Goal: Information Seeking & Learning: Learn about a topic

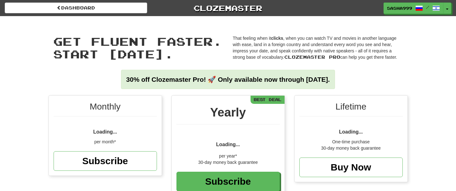
scroll to position [95, 0]
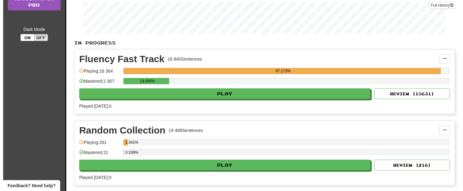
scroll to position [179, 0]
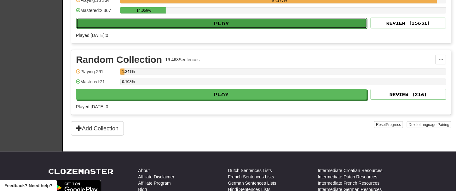
click at [232, 21] on button "Play" at bounding box center [221, 23] width 291 height 11
select select "**"
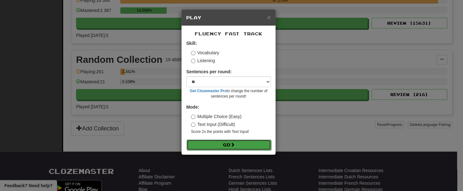
click at [237, 141] on button "Go" at bounding box center [228, 144] width 85 height 11
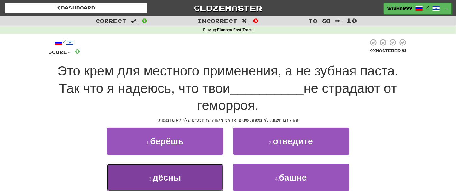
click at [197, 174] on button "3 . дёсны" at bounding box center [165, 177] width 117 height 27
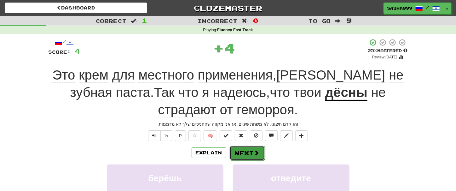
click at [247, 153] on button "Next" at bounding box center [247, 153] width 35 height 15
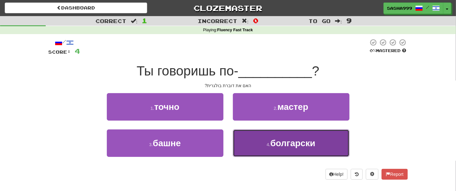
click at [260, 143] on button "4 . болгарски" at bounding box center [291, 142] width 117 height 27
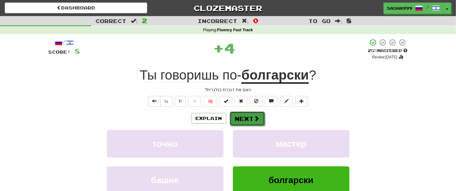
click at [252, 118] on button "Next" at bounding box center [247, 118] width 35 height 15
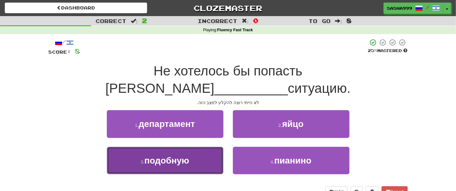
click at [214, 147] on button "3 . подобную" at bounding box center [165, 160] width 117 height 27
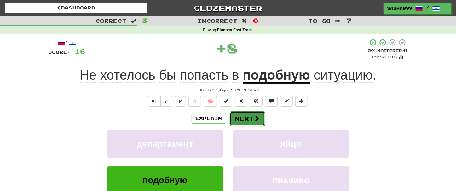
click at [252, 120] on button "Next" at bounding box center [247, 118] width 35 height 15
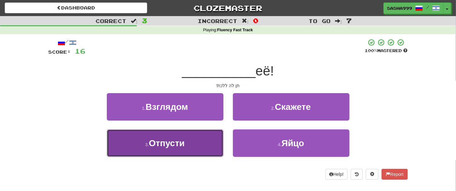
click at [200, 136] on button "3 . Отпусти" at bounding box center [165, 142] width 117 height 27
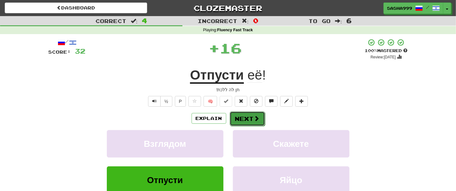
click at [243, 118] on button "Next" at bounding box center [247, 118] width 35 height 15
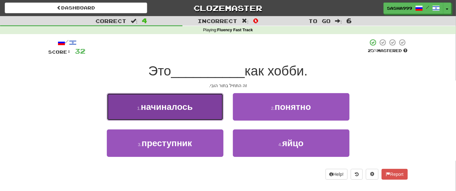
click at [188, 109] on span "начиналось" at bounding box center [167, 107] width 52 height 10
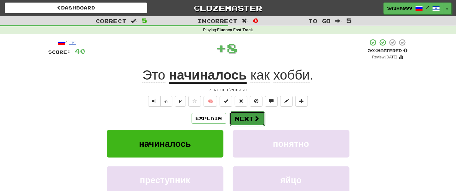
click at [241, 117] on button "Next" at bounding box center [247, 118] width 35 height 15
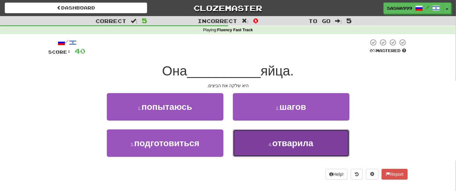
click at [271, 137] on button "4 . отварила" at bounding box center [291, 142] width 117 height 27
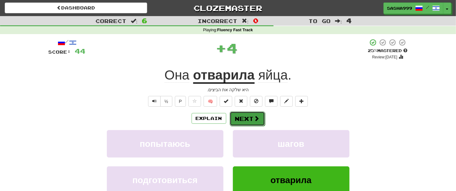
click at [250, 113] on button "Next" at bounding box center [247, 118] width 35 height 15
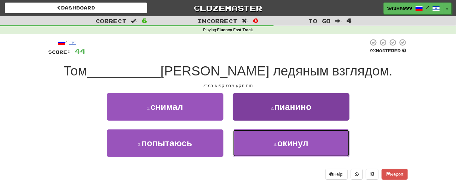
click at [303, 139] on span "окинул" at bounding box center [293, 143] width 31 height 10
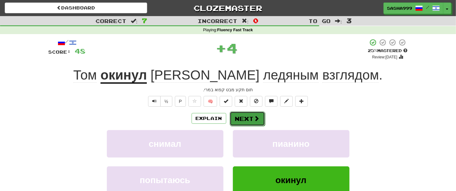
click at [251, 115] on button "Next" at bounding box center [247, 118] width 35 height 15
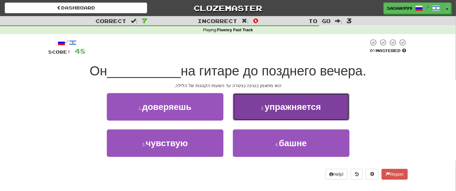
click at [309, 106] on span "упражняется" at bounding box center [293, 107] width 56 height 10
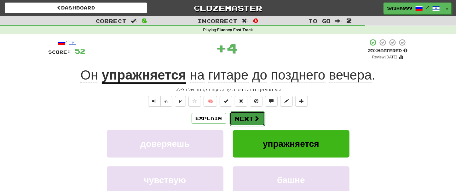
click at [242, 118] on button "Next" at bounding box center [247, 118] width 35 height 15
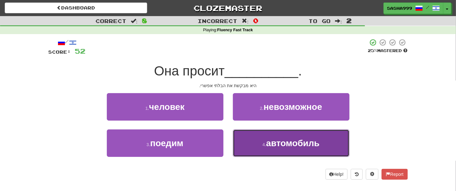
click at [255, 147] on button "4 . автомобиль" at bounding box center [291, 142] width 117 height 27
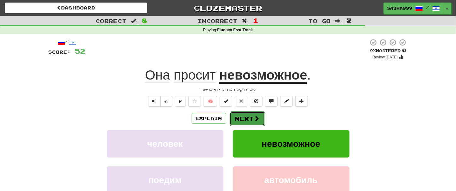
click at [248, 120] on button "Next" at bounding box center [247, 118] width 35 height 15
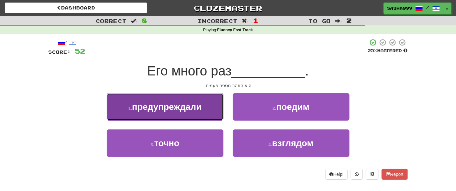
click at [183, 109] on span "предупреждали" at bounding box center [167, 107] width 70 height 10
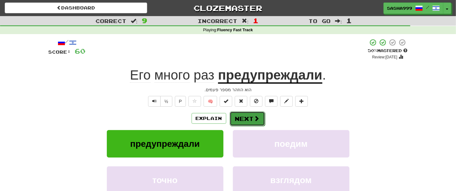
click at [240, 119] on button "Next" at bounding box center [247, 118] width 35 height 15
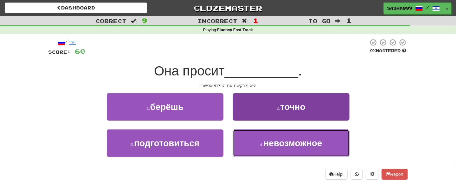
click at [275, 149] on button "4 . невозможное" at bounding box center [291, 142] width 117 height 27
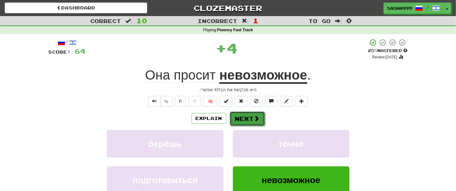
click at [251, 117] on button "Next" at bounding box center [247, 118] width 35 height 15
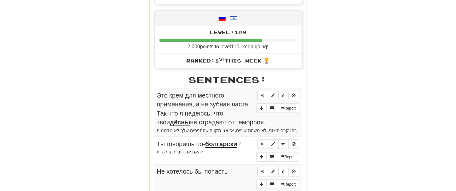
scroll to position [358, 0]
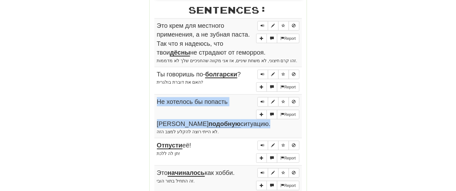
drag, startPoint x: 153, startPoint y: 25, endPoint x: 218, endPoint y: 107, distance: 105.1
click at [218, 107] on div "Stats: Score: + 64 Time: 1 : 0 6 New: 5 Review: 5 Correct: 10 Incorrect: 1 Get …" at bounding box center [228, 41] width 157 height 613
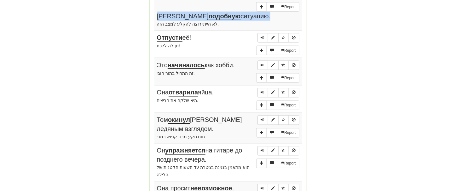
scroll to position [538, 0]
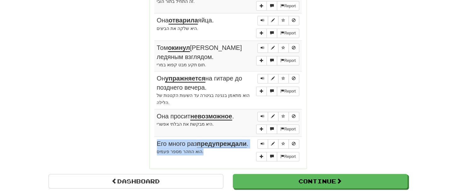
click at [205, 137] on td "Report Его много раз предупреждали . הוא הוזהר מספר פעמים." at bounding box center [229, 150] width 148 height 27
copy td "Его много раз предупреждали . הוא הוזהר מספר פעמים."
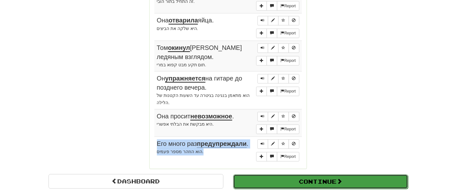
click at [290, 174] on button "Continue" at bounding box center [320, 181] width 175 height 15
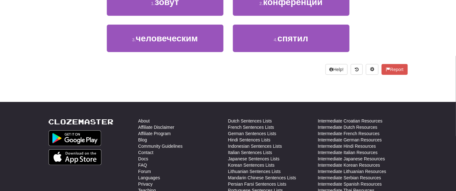
scroll to position [0, 0]
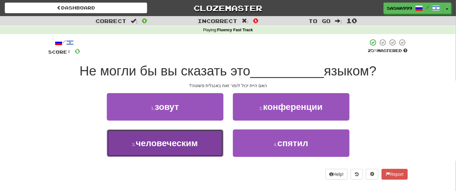
click at [188, 146] on span "человеческим" at bounding box center [167, 143] width 62 height 10
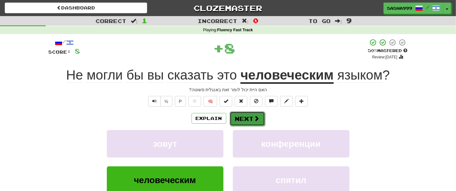
click at [244, 120] on button "Next" at bounding box center [247, 118] width 35 height 15
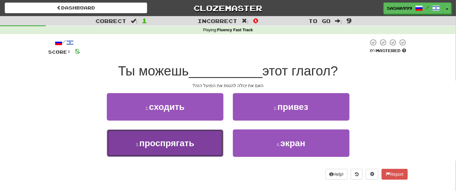
click at [162, 146] on span "проспрягать" at bounding box center [166, 143] width 55 height 10
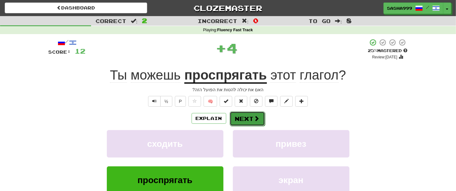
click at [248, 116] on button "Next" at bounding box center [247, 118] width 35 height 15
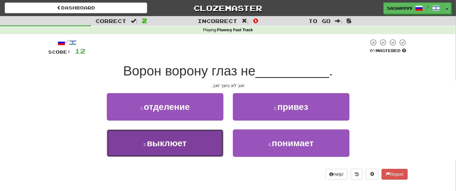
click at [156, 145] on span "выклюет" at bounding box center [167, 143] width 40 height 10
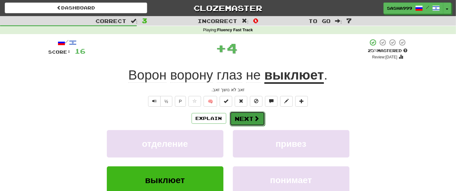
click at [248, 120] on button "Next" at bounding box center [247, 118] width 35 height 15
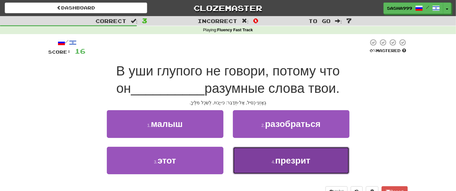
click at [281, 161] on span "презрит" at bounding box center [293, 161] width 35 height 10
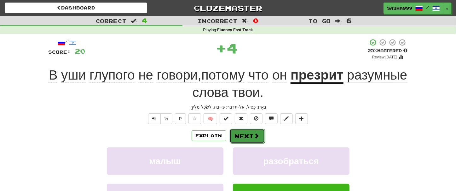
click at [256, 138] on span at bounding box center [257, 136] width 6 height 6
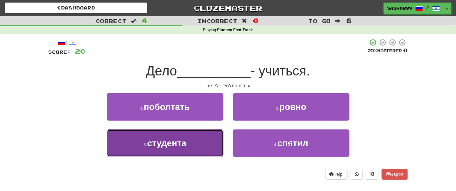
click at [186, 149] on button "3 . студента" at bounding box center [165, 142] width 117 height 27
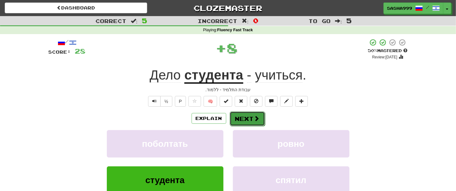
click at [245, 117] on button "Next" at bounding box center [247, 118] width 35 height 15
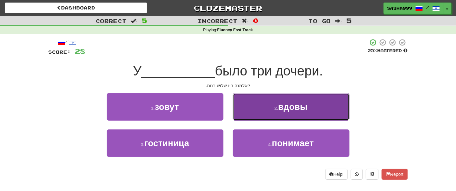
click at [289, 106] on span "вдовы" at bounding box center [293, 107] width 29 height 10
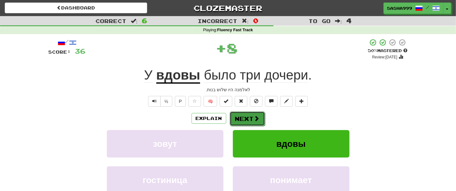
click at [252, 117] on button "Next" at bounding box center [247, 118] width 35 height 15
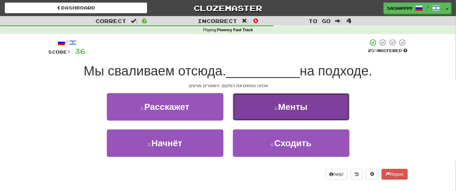
click at [279, 112] on span "Менты" at bounding box center [293, 107] width 29 height 10
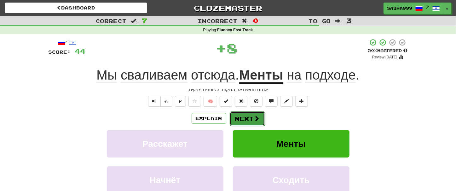
click at [251, 119] on button "Next" at bounding box center [247, 118] width 35 height 15
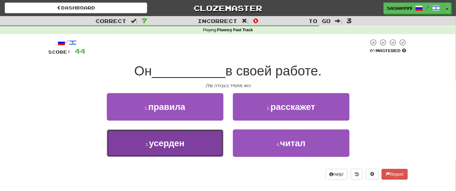
click at [174, 145] on span "усерден" at bounding box center [167, 143] width 36 height 10
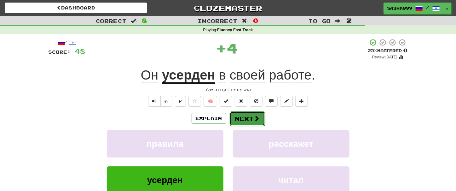
click at [240, 120] on button "Next" at bounding box center [247, 118] width 35 height 15
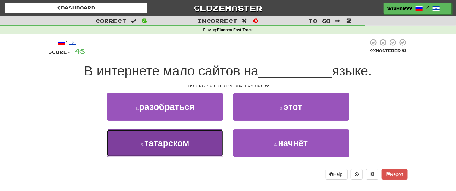
click at [194, 142] on button "3 . татарском" at bounding box center [165, 142] width 117 height 27
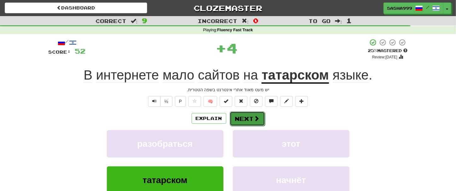
click at [251, 115] on button "Next" at bounding box center [247, 118] width 35 height 15
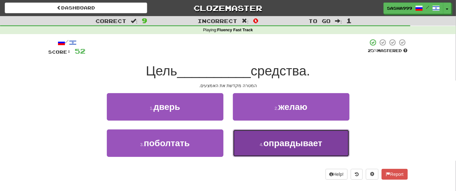
click at [267, 147] on span "оправдывает" at bounding box center [293, 143] width 59 height 10
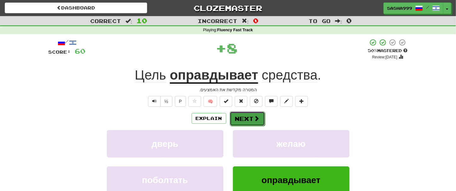
click at [247, 116] on button "Next" at bounding box center [247, 118] width 35 height 15
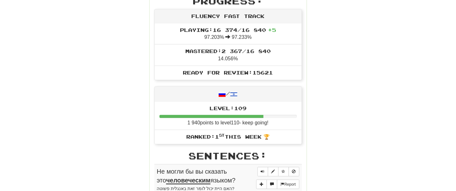
scroll to position [358, 0]
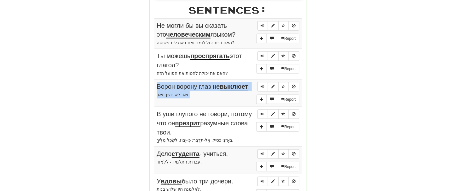
drag, startPoint x: 152, startPoint y: 25, endPoint x: 229, endPoint y: 94, distance: 103.4
click at [229, 94] on div "Stats: Score: + 60 Time: 1 : 0 1 New: 5 Review: 5 Correct: 10 Incorrect: 0 Get …" at bounding box center [228, 28] width 157 height 587
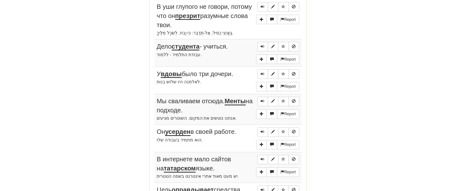
scroll to position [538, 0]
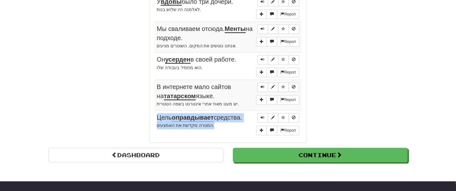
click at [216, 130] on td "Report Цель оправдывает средства. המטרה מקדשת את האמצעים." at bounding box center [229, 123] width 148 height 27
copy td "Цель оправдывает средства. המטרה מקדשת את האמצעים."
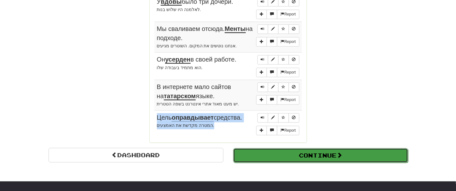
click at [316, 151] on button "Continue" at bounding box center [320, 155] width 175 height 15
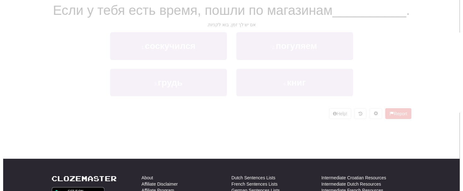
scroll to position [1, 0]
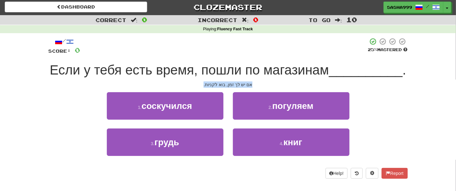
drag, startPoint x: 201, startPoint y: 103, endPoint x: 254, endPoint y: 106, distance: 52.8
click at [254, 106] on div "/ Score: 0 25 % Mastered Если у тебя есть время, пошли по магазинам __________ …" at bounding box center [229, 108] width 360 height 141
copy div "אם יש לך זמן, בוא לקניות."
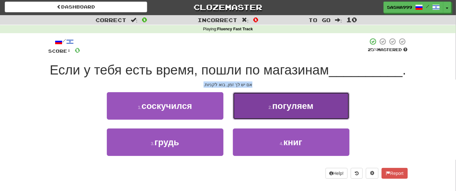
click at [278, 111] on span "погуляем" at bounding box center [293, 106] width 41 height 10
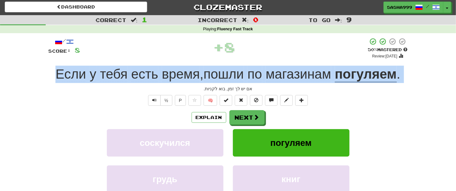
drag, startPoint x: 45, startPoint y: 67, endPoint x: 417, endPoint y: 86, distance: 372.4
click at [418, 87] on div "Correct : 1 Incorrect : 0 To go : 9 Playing : Fluency Fast Track / Score: 8 + 8…" at bounding box center [228, 129] width 456 height 229
copy div "Если у тебя есть время , пошли по магазинам погуляем ."
click at [256, 119] on span at bounding box center [257, 118] width 6 height 6
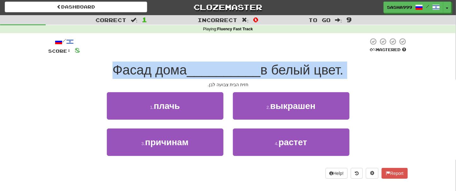
click at [392, 65] on div "Фасад дома __________ в белый цвет." at bounding box center [229, 70] width 360 height 17
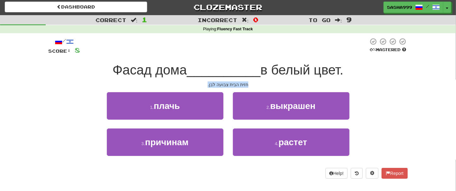
drag, startPoint x: 205, startPoint y: 85, endPoint x: 252, endPoint y: 86, distance: 46.7
click at [252, 86] on div "חזית הבית צבועה לבן." at bounding box center [229, 84] width 360 height 6
copy div "חזית הבית צבועה לבן."
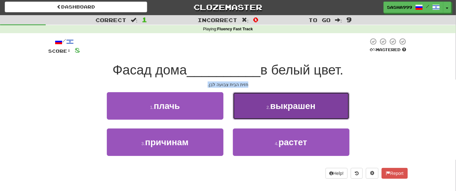
click at [290, 111] on button "2 . выкрашен" at bounding box center [291, 105] width 117 height 27
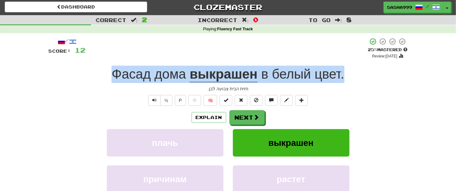
drag, startPoint x: 108, startPoint y: 69, endPoint x: 360, endPoint y: 76, distance: 251.5
click at [360, 76] on div "Фасад дома выкрашен в белый цвет ." at bounding box center [229, 74] width 360 height 17
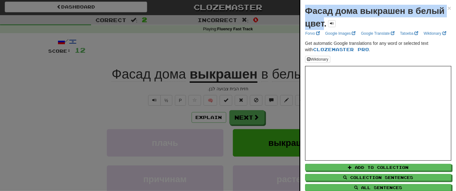
drag, startPoint x: 306, startPoint y: 8, endPoint x: 356, endPoint y: 19, distance: 51.1
click at [356, 19] on strong "Фасад дома выкрашен в белый цвет." at bounding box center [375, 17] width 140 height 22
copy strong "Фасад дома выкрашен в белый цвет"
click at [448, 9] on span "×" at bounding box center [450, 7] width 4 height 7
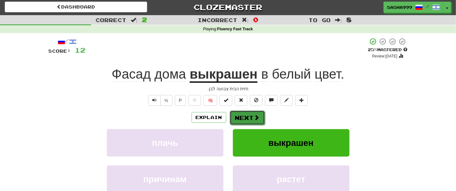
click at [248, 116] on button "Next" at bounding box center [247, 117] width 35 height 15
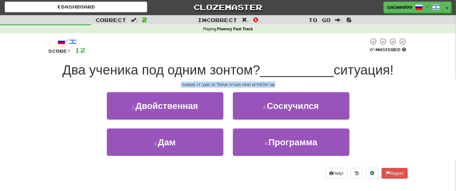
drag, startPoint x: 176, startPoint y: 85, endPoint x: 293, endPoint y: 82, distance: 116.5
click at [293, 82] on div "שני תלמידים תחת מטריה אחת? זה מצב דו משמעי." at bounding box center [229, 84] width 360 height 6
copy div "שני תלמידים תחת מטריה אחת? זה מצב דו משמעי."
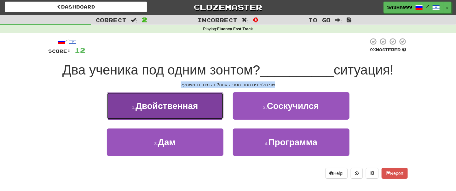
click at [134, 104] on button "1 . Двойственная" at bounding box center [165, 105] width 117 height 27
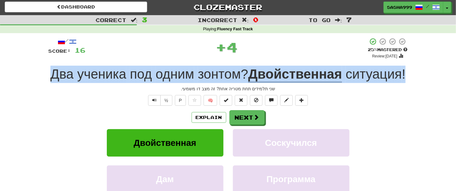
drag, startPoint x: 40, startPoint y: 68, endPoint x: 432, endPoint y: 78, distance: 391.6
click at [432, 78] on div "Correct : 3 Incorrect : 0 To go : 7 Playing : Fluency Fast Track / Score: 16 + …" at bounding box center [228, 129] width 456 height 229
copy div "Два ученика под одним зонтом ? Двойственная ситуация !"
click at [250, 116] on button "Next" at bounding box center [247, 117] width 35 height 15
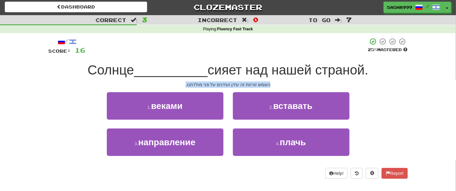
drag, startPoint x: 201, startPoint y: 85, endPoint x: 279, endPoint y: 85, distance: 77.9
click at [279, 85] on div "השמש זורחת זה עידן ועידנים על פני מולדתנו." at bounding box center [229, 84] width 360 height 6
copy div "השמש זורחת זה עידן ועידנים על פני מולדתנו."
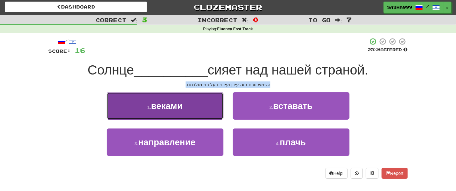
click at [161, 109] on span "веками" at bounding box center [167, 106] width 32 height 10
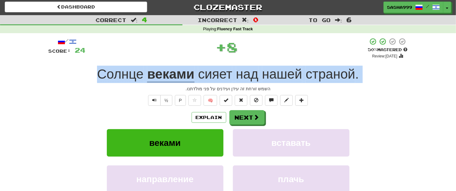
drag, startPoint x: 86, startPoint y: 78, endPoint x: 357, endPoint y: 85, distance: 270.8
click at [357, 85] on div "/ Score: 24 + 8 50 % Mastered Review: 2025-10-25 Солнце веками сияет над нашей …" at bounding box center [229, 137] width 360 height 198
copy div "Солнце веками сияет над нашей страной ."
click at [254, 119] on button "Next" at bounding box center [247, 117] width 35 height 15
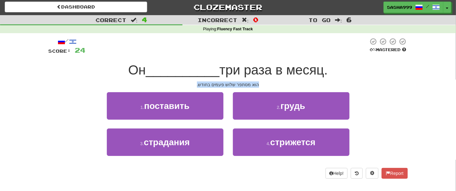
drag, startPoint x: 191, startPoint y: 88, endPoint x: 256, endPoint y: 85, distance: 65.3
click at [257, 85] on div "/ Score: 24 0 % Mastered Он __________ три раза в месяц. הוא מסתפר שלוש פעמים ב…" at bounding box center [229, 108] width 360 height 141
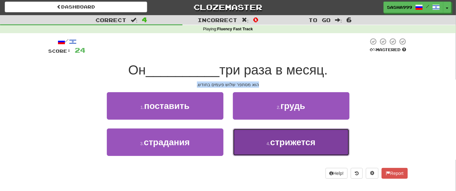
click at [315, 149] on button "4 . стрижется" at bounding box center [291, 141] width 117 height 27
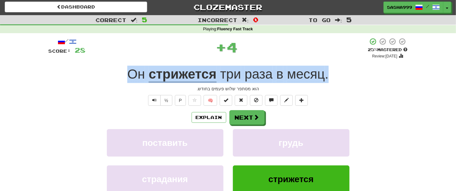
drag, startPoint x: 113, startPoint y: 75, endPoint x: 356, endPoint y: 65, distance: 243.1
click at [360, 66] on div "Он стрижется три раза в месяц ." at bounding box center [229, 74] width 360 height 17
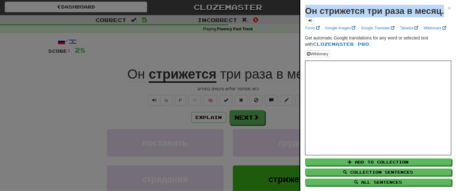
drag, startPoint x: 305, startPoint y: 10, endPoint x: 335, endPoint y: 20, distance: 31.3
click at [336, 21] on div "Он стрижется три раза в месяц." at bounding box center [376, 15] width 143 height 20
click at [448, 8] on span "×" at bounding box center [450, 7] width 4 height 7
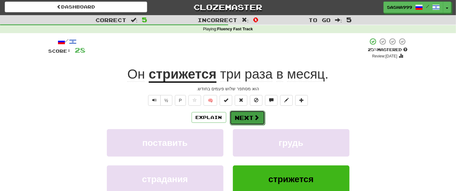
click at [255, 117] on span at bounding box center [257, 118] width 6 height 6
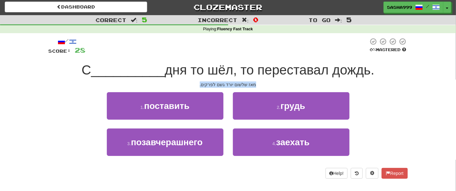
drag, startPoint x: 194, startPoint y: 82, endPoint x: 266, endPoint y: 83, distance: 71.6
click at [266, 83] on div "מאז שלשום יורד גשם לפרקים." at bounding box center [229, 84] width 360 height 6
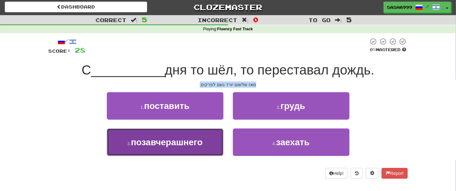
click at [164, 140] on span "позавчерашнего" at bounding box center [167, 142] width 72 height 10
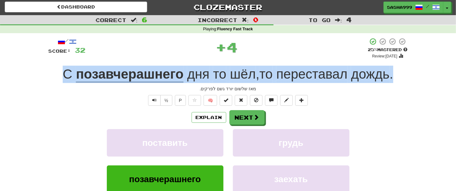
drag, startPoint x: 54, startPoint y: 71, endPoint x: 409, endPoint y: 71, distance: 354.6
click at [408, 71] on div "/ Score: 32 + 4 25 % Mastered Review: 2025-10-16 С позавчерашнего дня то шёл , …" at bounding box center [229, 138] width 360 height 211
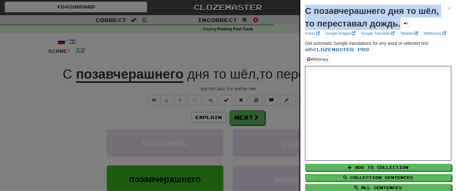
drag, startPoint x: 305, startPoint y: 11, endPoint x: 398, endPoint y: 24, distance: 93.6
click at [400, 24] on strong "С позавчерашнего дня то шёл, то переставал дождь." at bounding box center [372, 17] width 134 height 22
click at [448, 9] on span "×" at bounding box center [450, 7] width 4 height 7
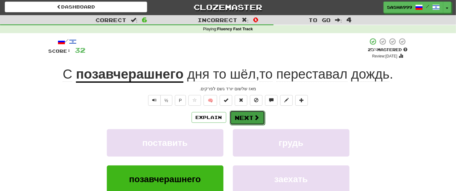
click at [244, 121] on button "Next" at bounding box center [247, 117] width 35 height 15
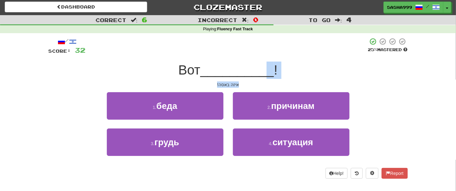
drag, startPoint x: 212, startPoint y: 85, endPoint x: 269, endPoint y: 79, distance: 57.8
click at [269, 79] on div "/ Score: 32 25 % Mastered Вот __________ ! איזה באסה! 1 . беда 2 . причинам 3 .…" at bounding box center [229, 108] width 360 height 141
click at [252, 82] on div "איזה באסה!" at bounding box center [229, 84] width 360 height 6
click at [257, 85] on div "איזה באסה!" at bounding box center [229, 84] width 360 height 6
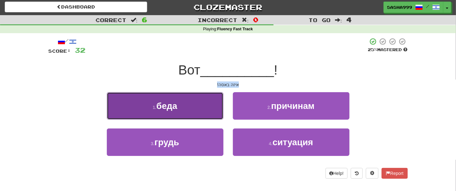
click at [171, 116] on button "1 . беда" at bounding box center [165, 105] width 117 height 27
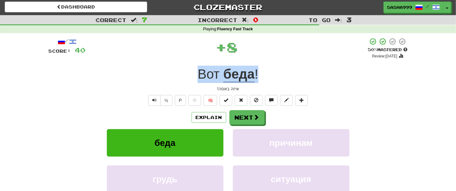
drag, startPoint x: 185, startPoint y: 71, endPoint x: 302, endPoint y: 72, distance: 116.7
click at [302, 72] on div "Вот беда !" at bounding box center [229, 74] width 360 height 17
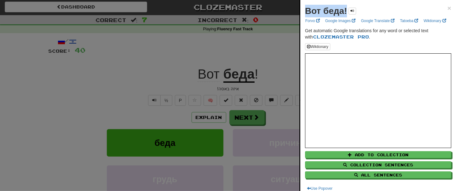
drag, startPoint x: 306, startPoint y: 11, endPoint x: 348, endPoint y: 11, distance: 41.6
click at [348, 11] on div "Вот беда!" at bounding box center [330, 11] width 51 height 13
click at [448, 10] on span "×" at bounding box center [450, 7] width 4 height 7
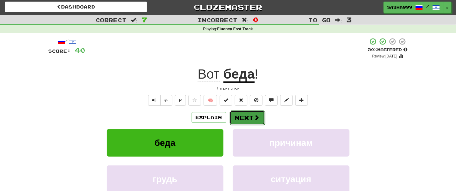
click at [237, 115] on button "Next" at bounding box center [247, 117] width 35 height 15
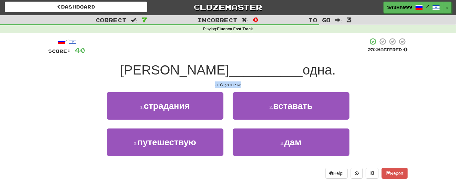
drag, startPoint x: 213, startPoint y: 85, endPoint x: 248, endPoint y: 83, distance: 35.4
click at [248, 83] on div "אני נוסע לבד." at bounding box center [229, 84] width 360 height 6
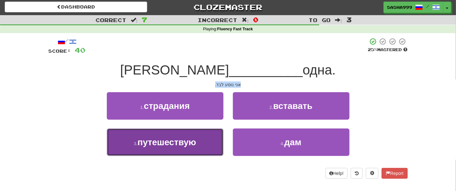
click at [179, 144] on span "путешествую" at bounding box center [167, 142] width 59 height 10
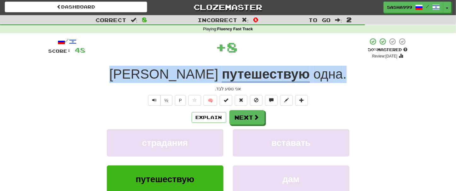
drag, startPoint x: 137, startPoint y: 79, endPoint x: 353, endPoint y: 73, distance: 216.2
click at [353, 73] on div "Я путешествую одна ." at bounding box center [229, 74] width 360 height 17
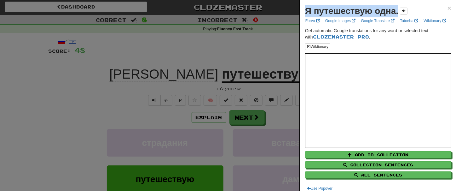
drag, startPoint x: 305, startPoint y: 12, endPoint x: 393, endPoint y: 13, distance: 87.4
click at [397, 13] on strong "Я путешествую одна." at bounding box center [351, 11] width 93 height 10
click at [448, 7] on span "×" at bounding box center [450, 7] width 4 height 7
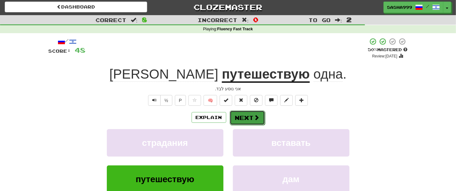
click at [247, 119] on button "Next" at bounding box center [247, 117] width 35 height 15
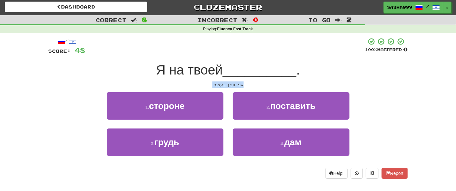
drag, startPoint x: 216, startPoint y: 86, endPoint x: 244, endPoint y: 82, distance: 28.3
click at [256, 83] on div "אני תומך בעצמי." at bounding box center [229, 84] width 360 height 6
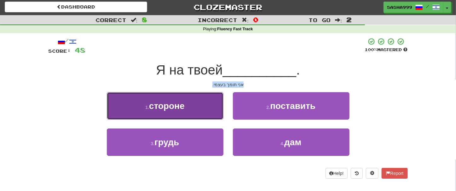
click at [172, 108] on span "стороне" at bounding box center [167, 106] width 36 height 10
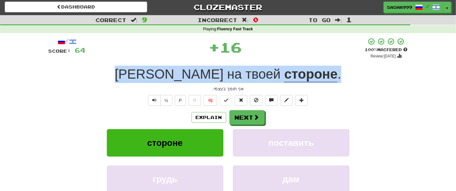
drag, startPoint x: 156, startPoint y: 74, endPoint x: 325, endPoint y: 69, distance: 168.8
click at [325, 69] on div "Я на твоей стороне ." at bounding box center [229, 74] width 360 height 17
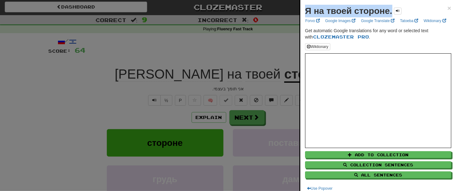
drag, startPoint x: 305, startPoint y: 12, endPoint x: 393, endPoint y: 15, distance: 87.4
click at [393, 15] on div "Я на твоей стороне." at bounding box center [353, 11] width 97 height 13
click at [448, 10] on span "×" at bounding box center [450, 7] width 4 height 7
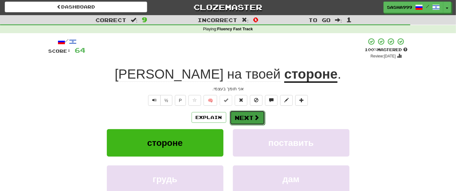
click at [248, 120] on button "Next" at bounding box center [247, 117] width 35 height 15
